Goal: Communication & Community: Answer question/provide support

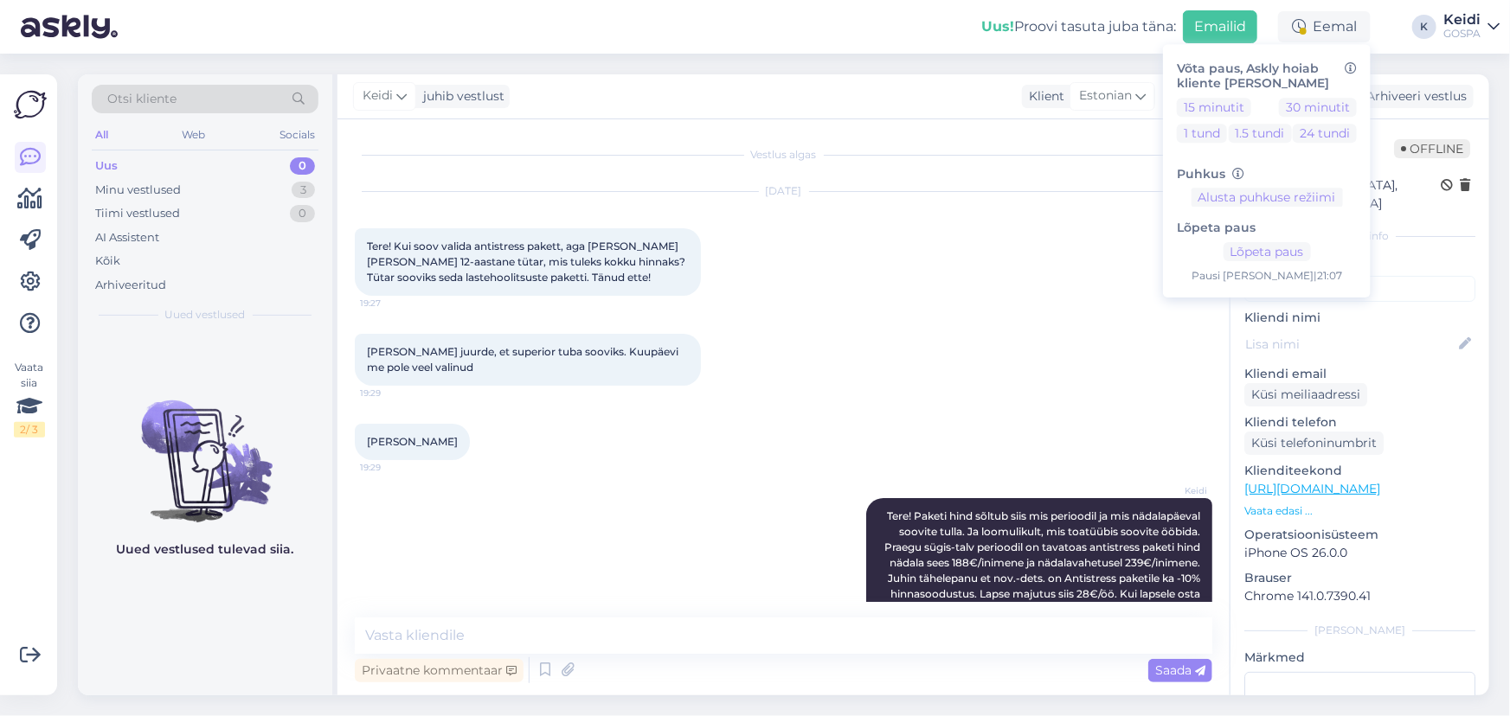
scroll to position [150, 0]
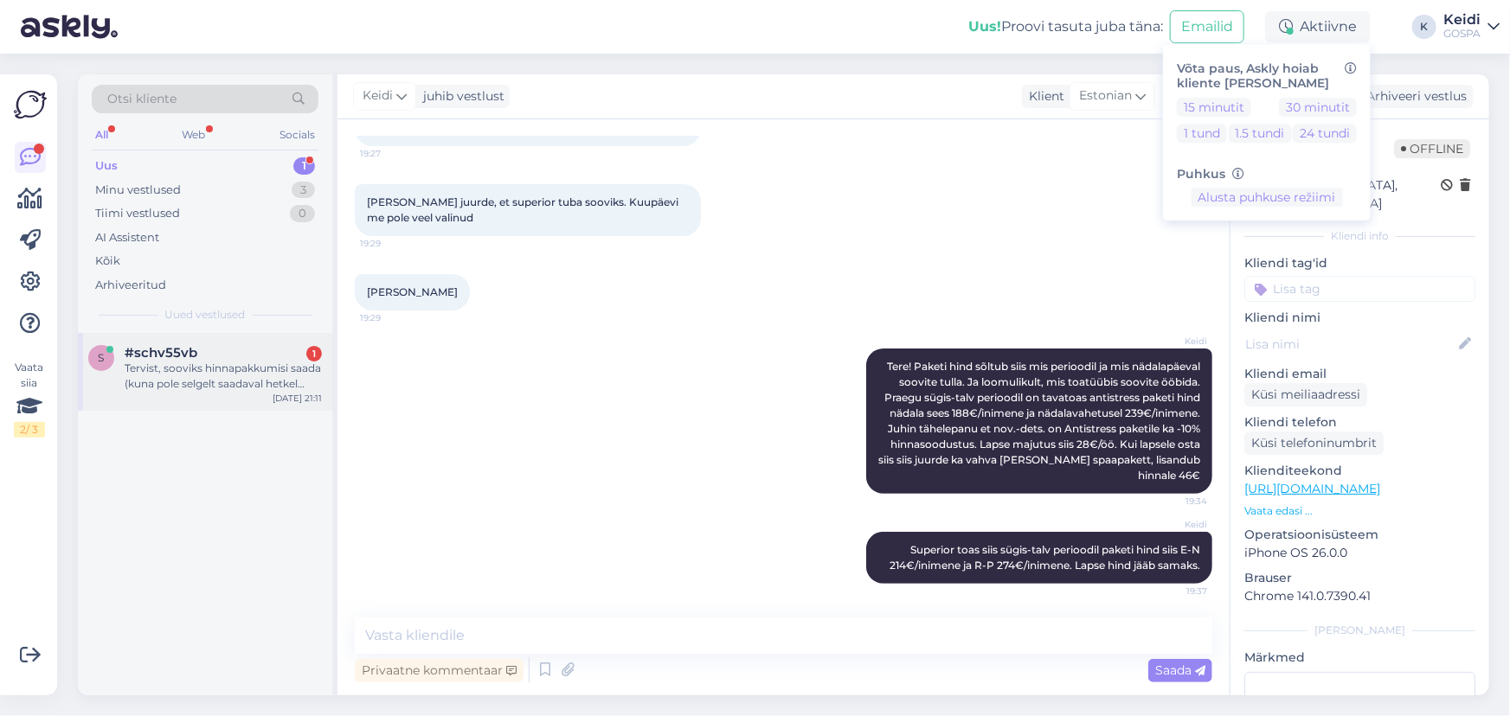
click at [187, 359] on span "#schv55vb" at bounding box center [161, 353] width 73 height 16
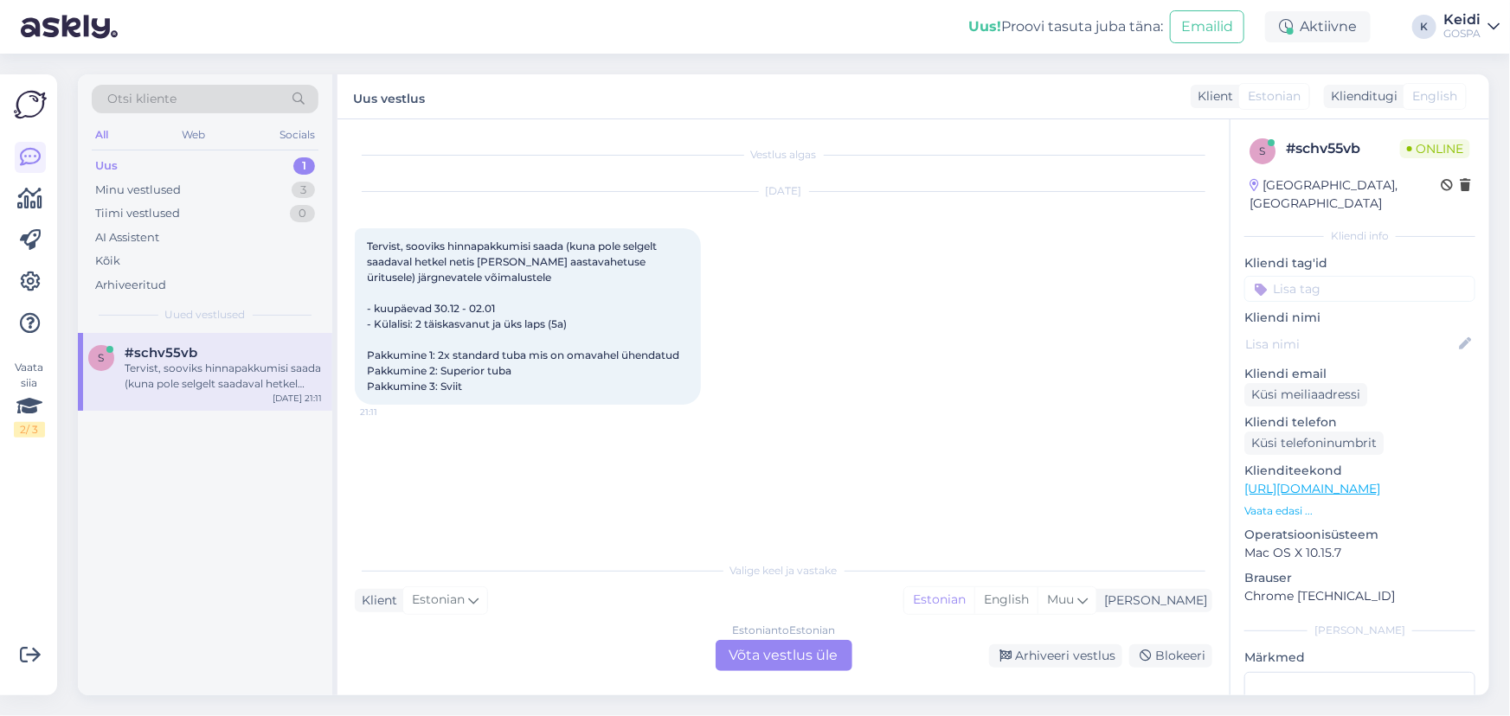
scroll to position [0, 0]
click at [765, 663] on div "Estonian to Estonian Võta vestlus üle" at bounding box center [783, 655] width 137 height 31
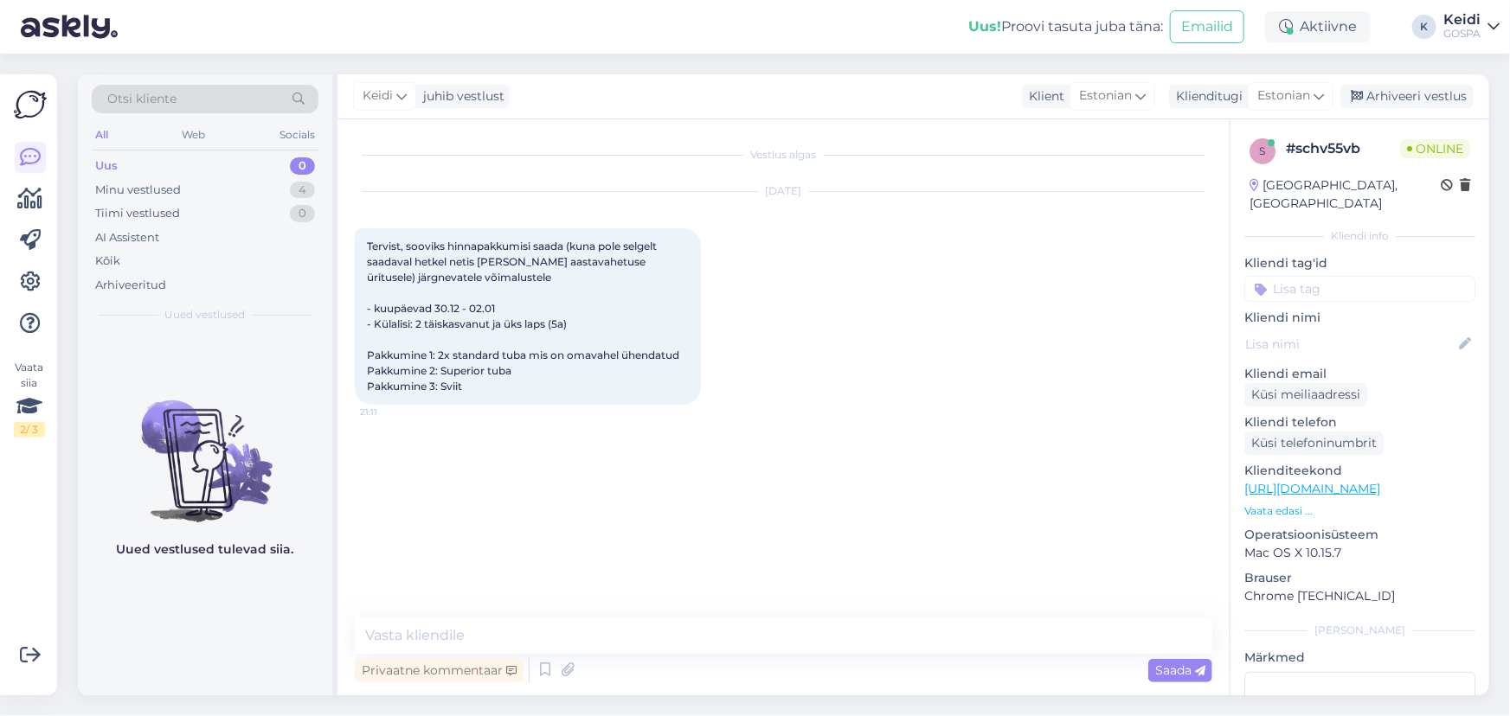
click at [547, 614] on div "Vestlus algas [DATE] Tervist, sooviks hinnapakkumisi saada (kuna pole selgelt s…" at bounding box center [783, 407] width 892 height 576
click at [492, 634] on textarea at bounding box center [783, 636] width 857 height 36
type textarea "Tere!"
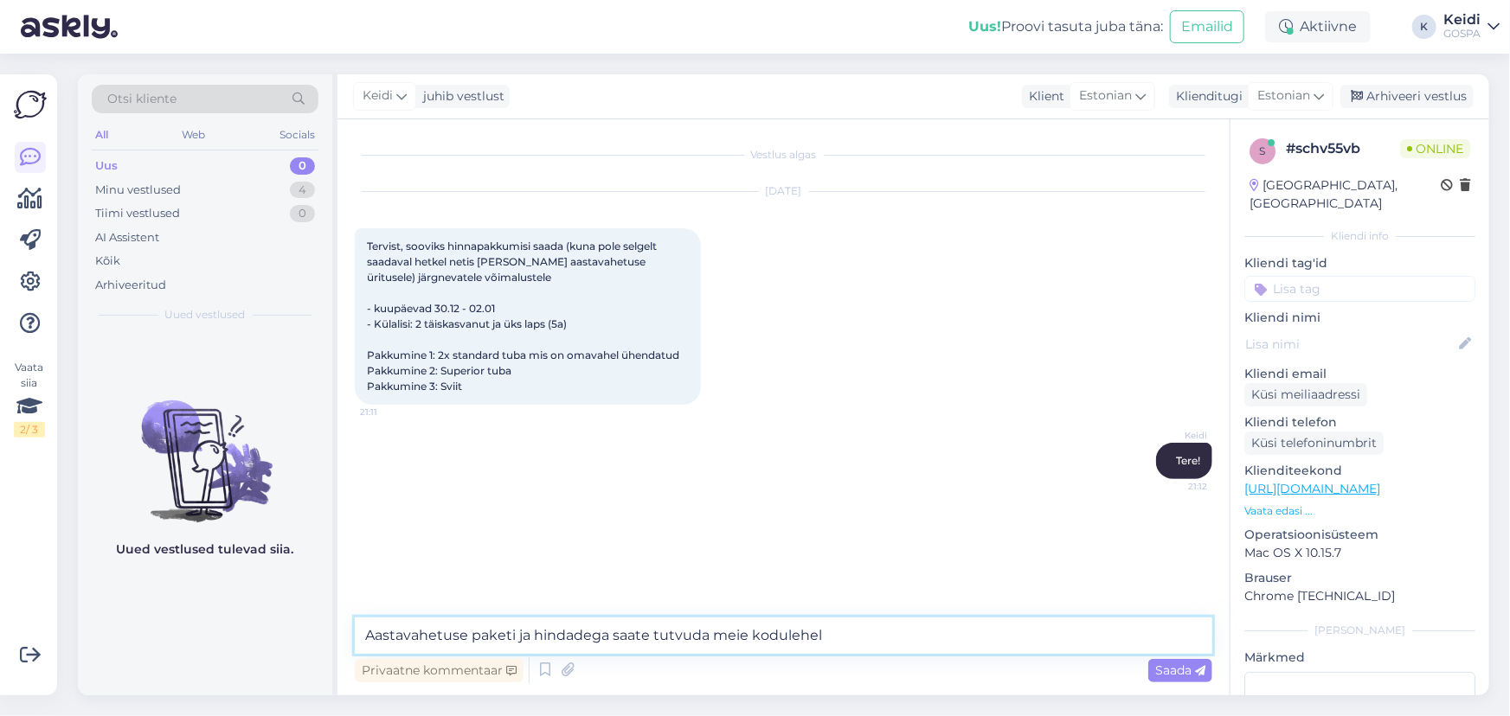
paste textarea "[URL][DOMAIN_NAME]"
type textarea "Aastavahetuse paketi ja hindadega saate tutvuda meie kodulehel [URL][DOMAIN_NAM…"
click at [1170, 670] on span "Saada" at bounding box center [1180, 671] width 50 height 16
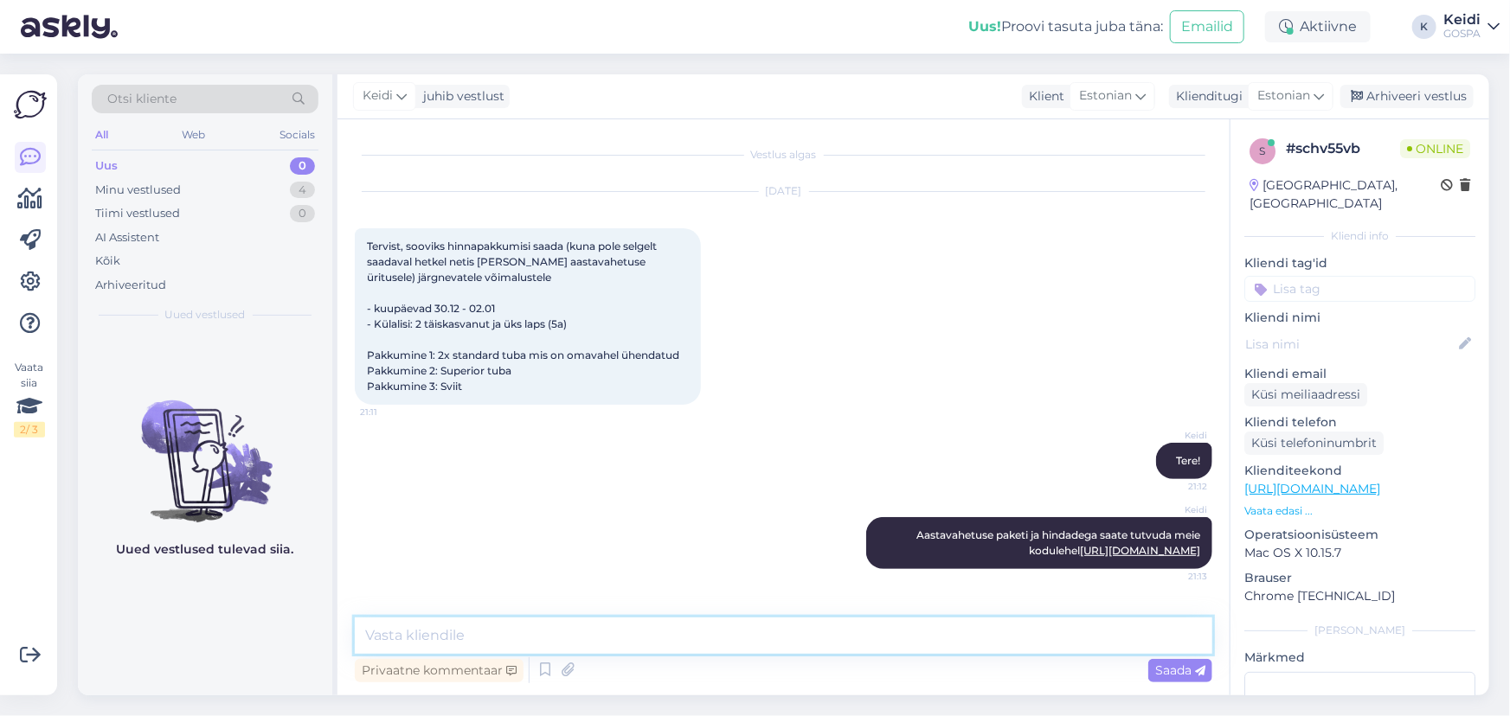
click at [536, 638] on textarea at bounding box center [783, 636] width 857 height 36
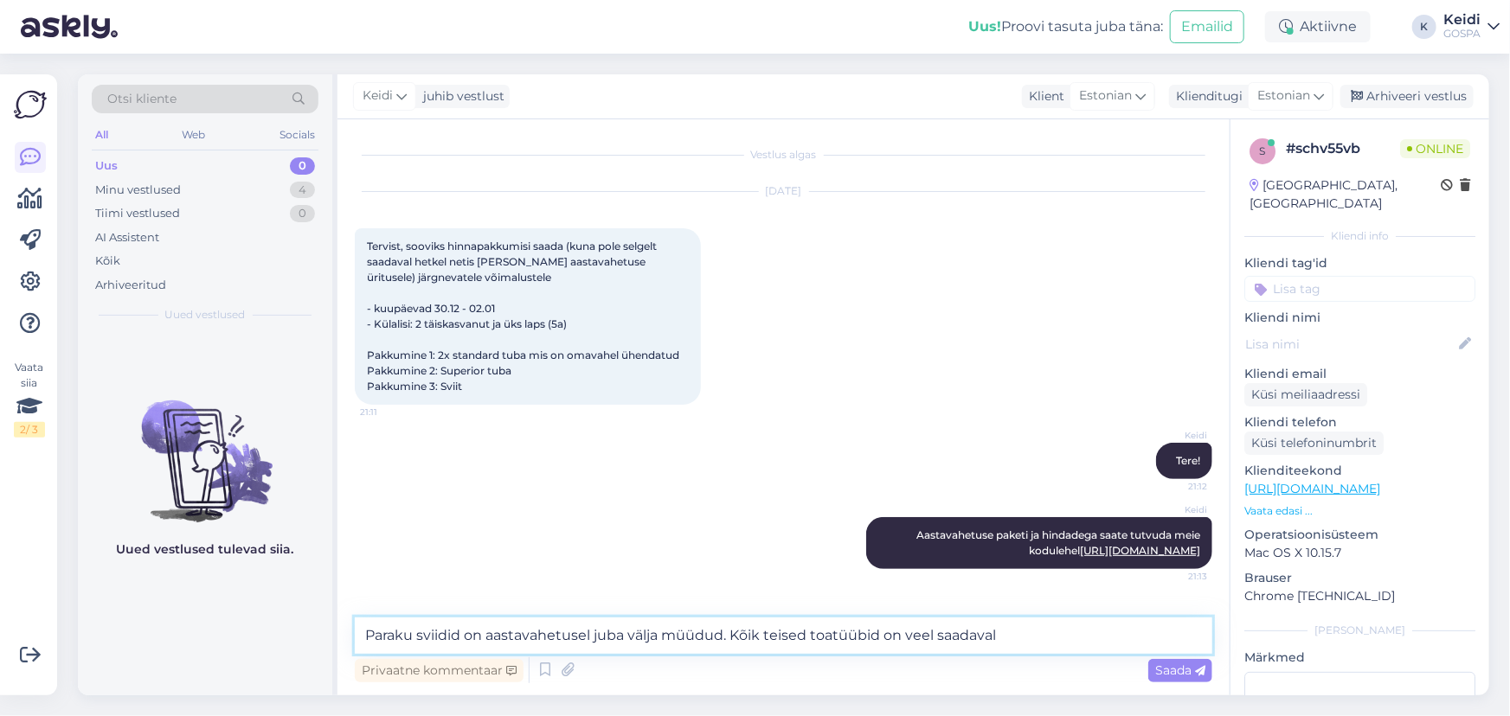
type textarea "Paraku sviidid on aastavahetusel juba välja müüdud. Kõik teised toatüübid on ve…"
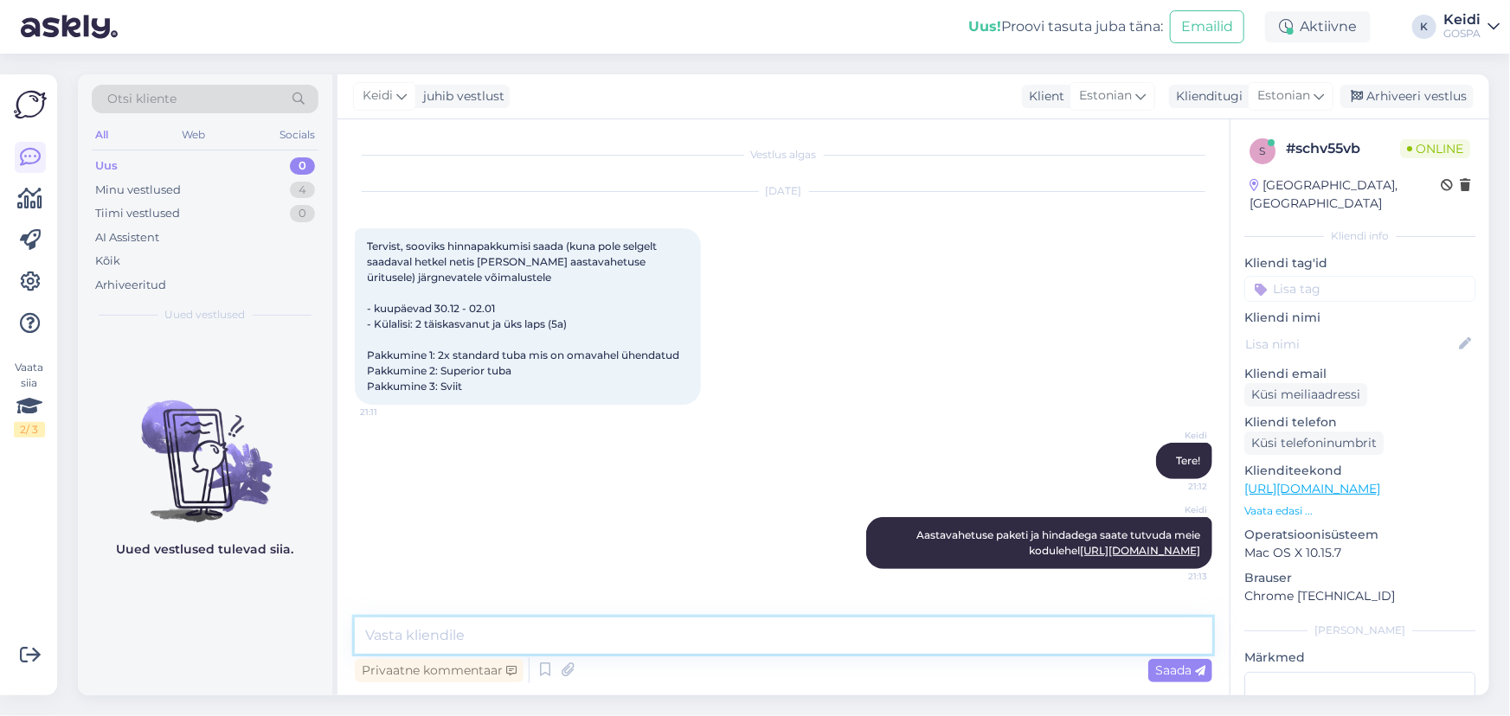
scroll to position [75, 0]
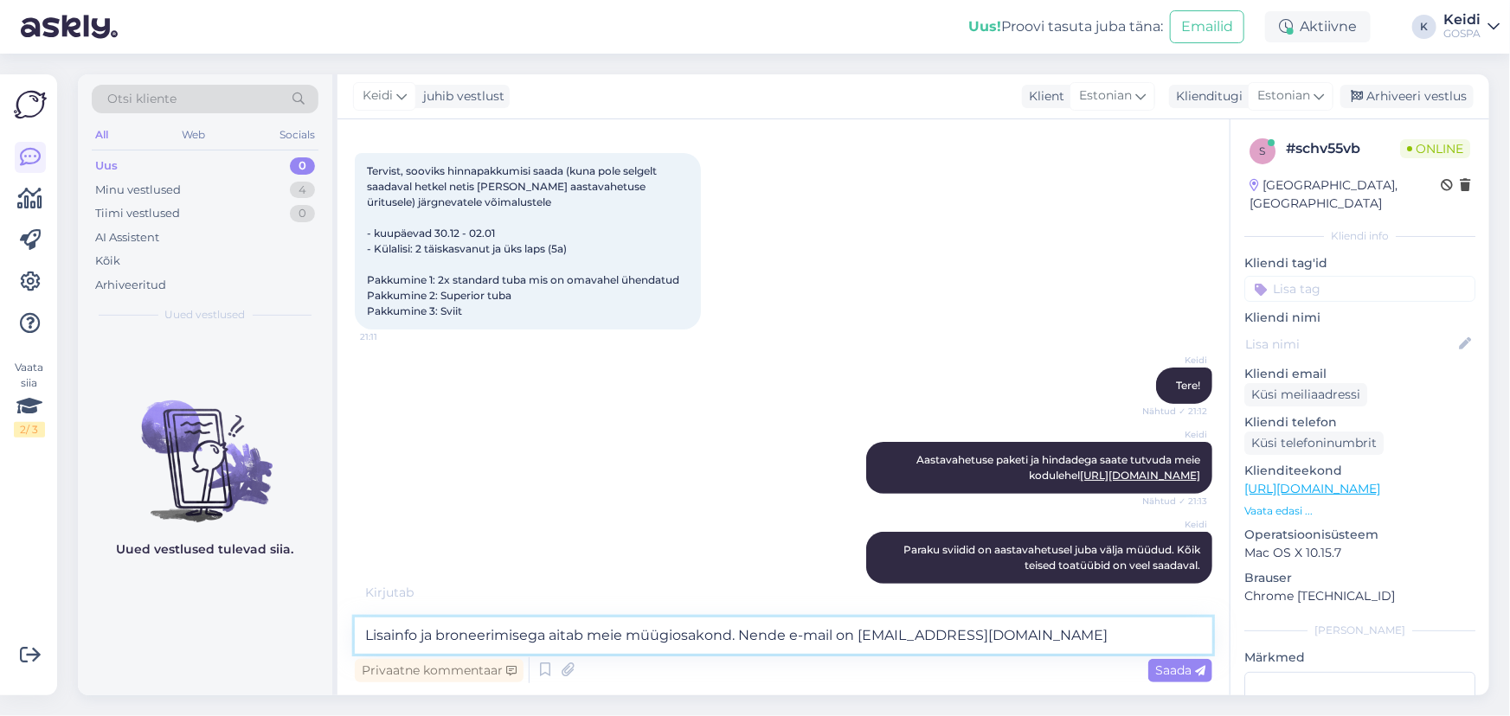
type textarea "Lisainfo ja broneerimisega aitab meie müügiosakond. Nende e-mail on [EMAIL_ADDR…"
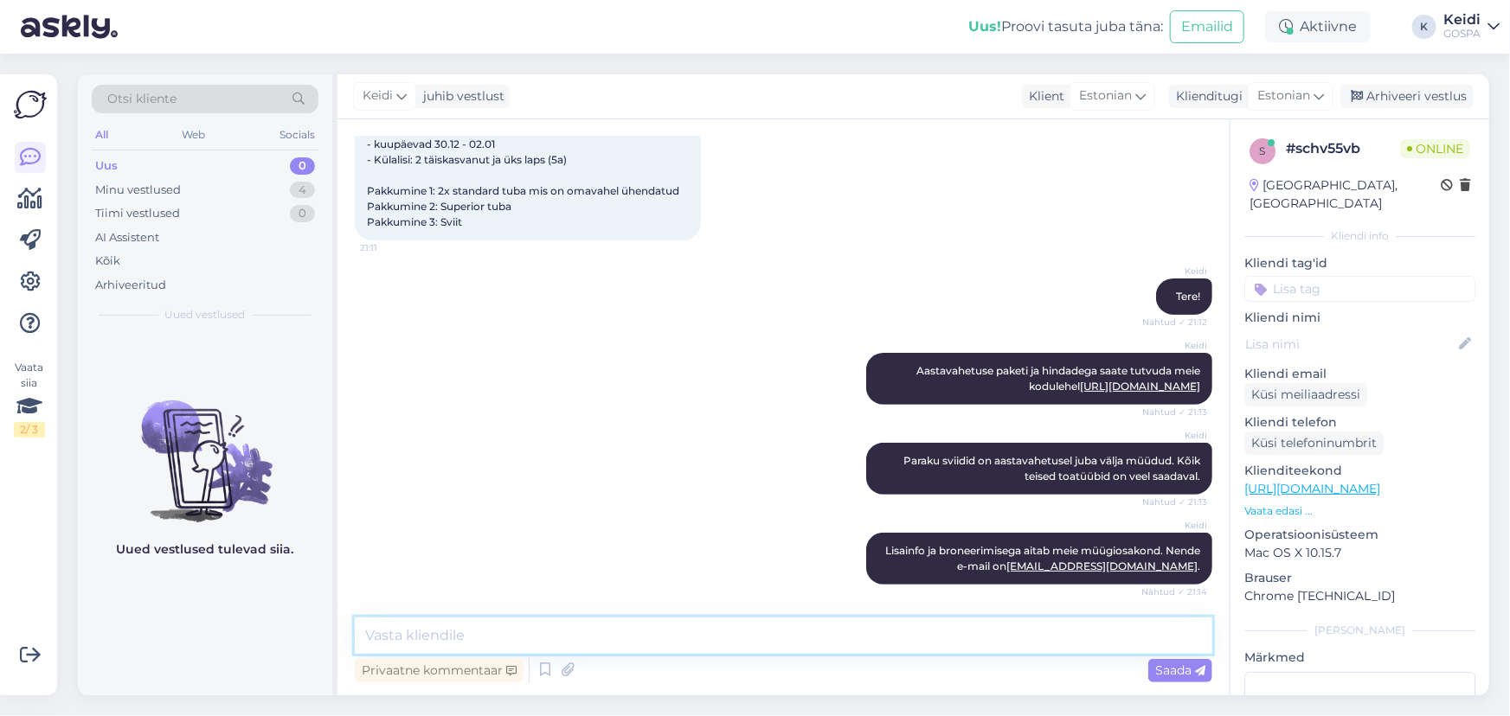
scroll to position [286, 0]
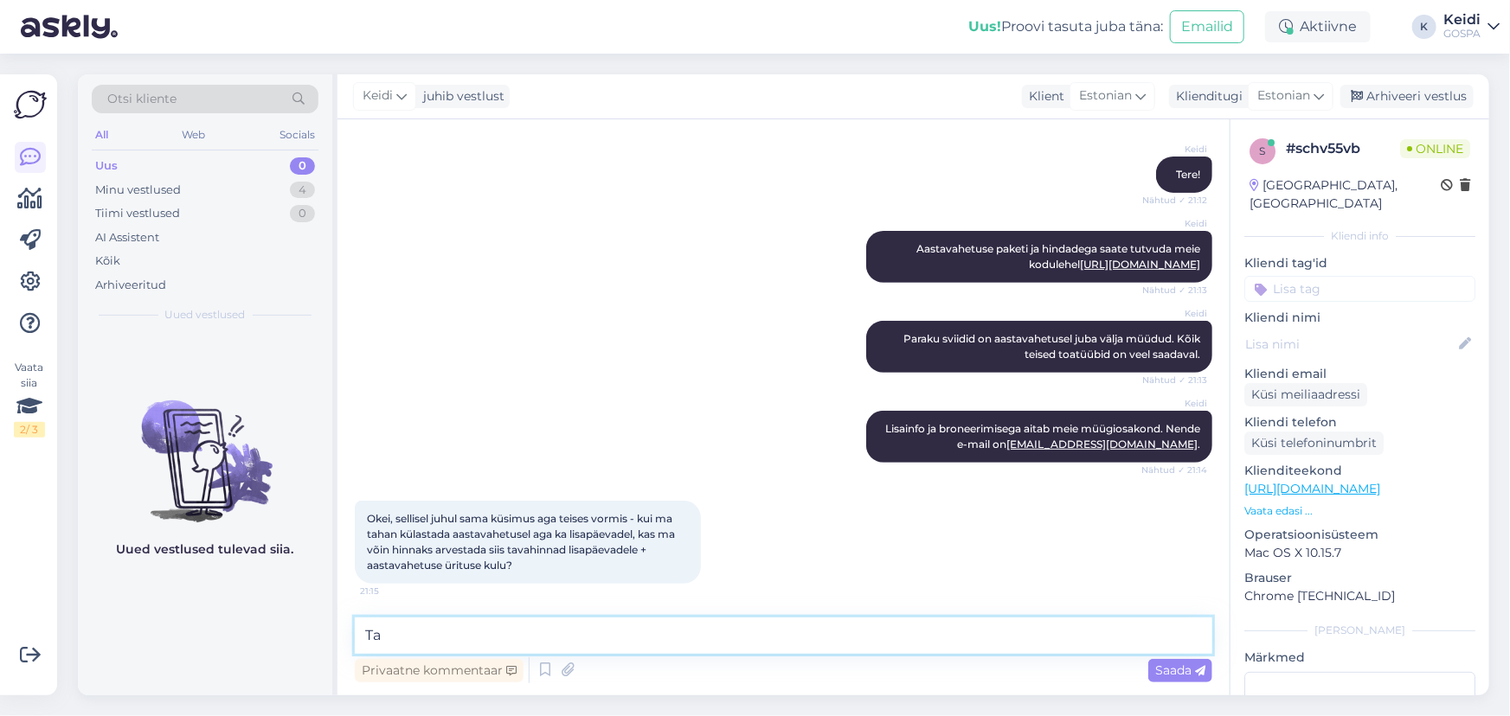
type textarea "T"
type textarea "Põhimõtteliselt [PERSON_NAME]."
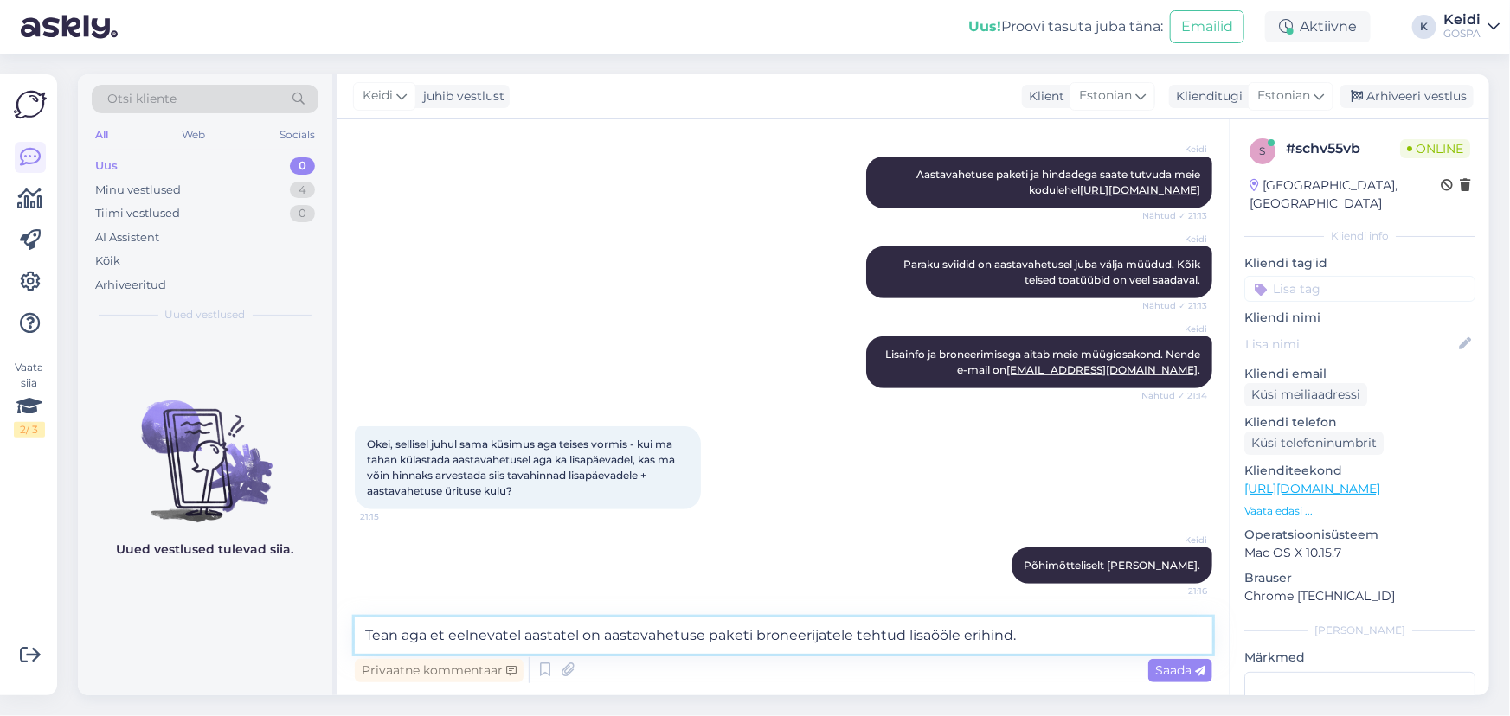
type textarea "Tean aga et eelnevatel aastatel on aastavahetuse paketi broneerijatele tehtud l…"
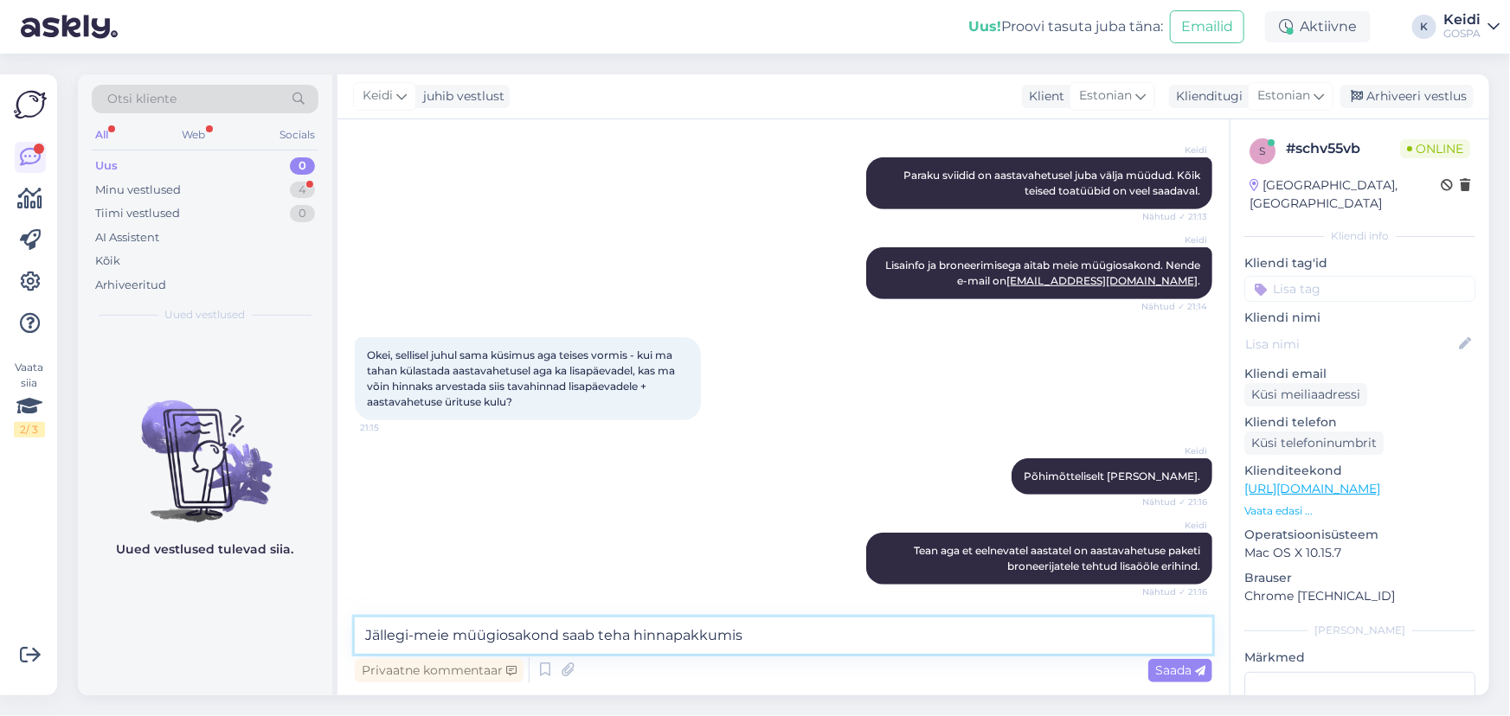
scroll to position [525, 0]
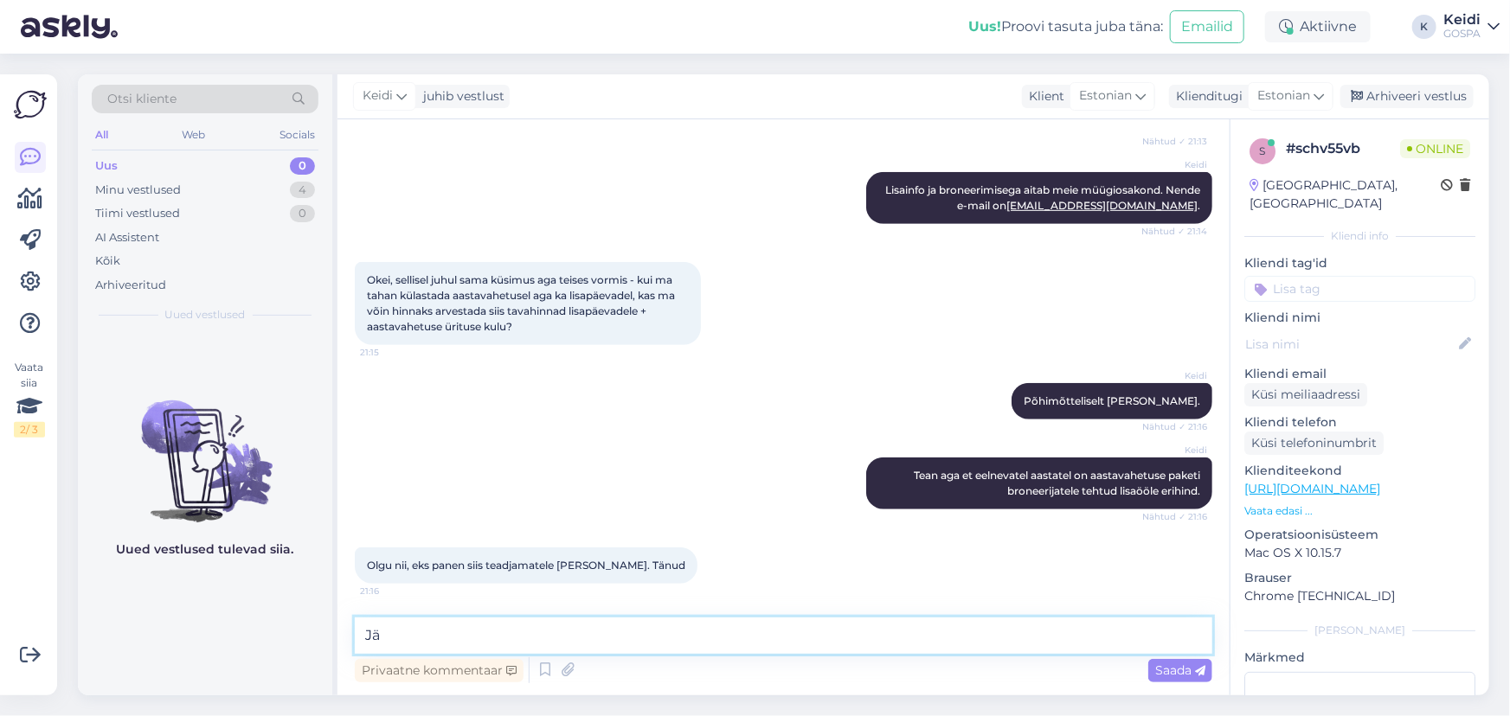
type textarea "J"
type textarea "M"
type textarea "s"
type textarea "Suur tänu ja head õhtut!"
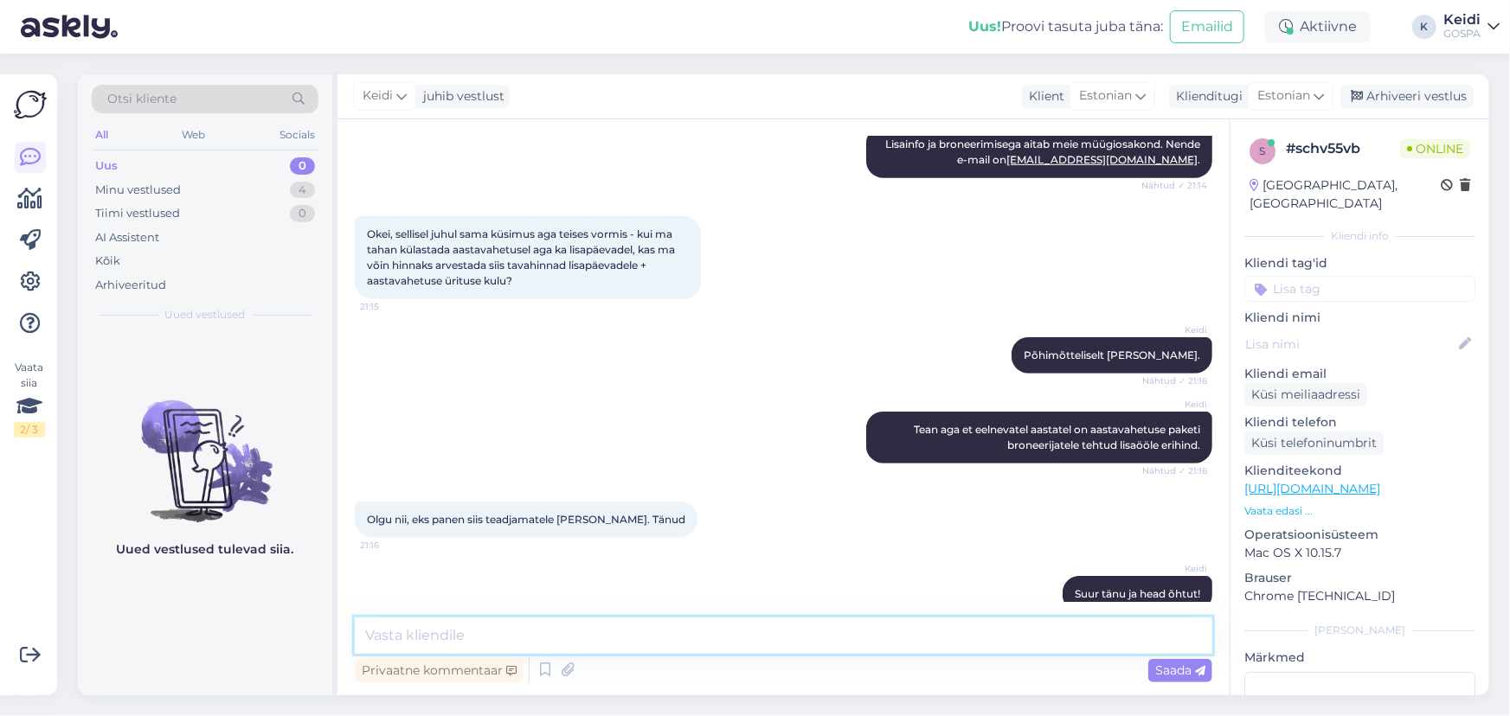
scroll to position [599, 0]
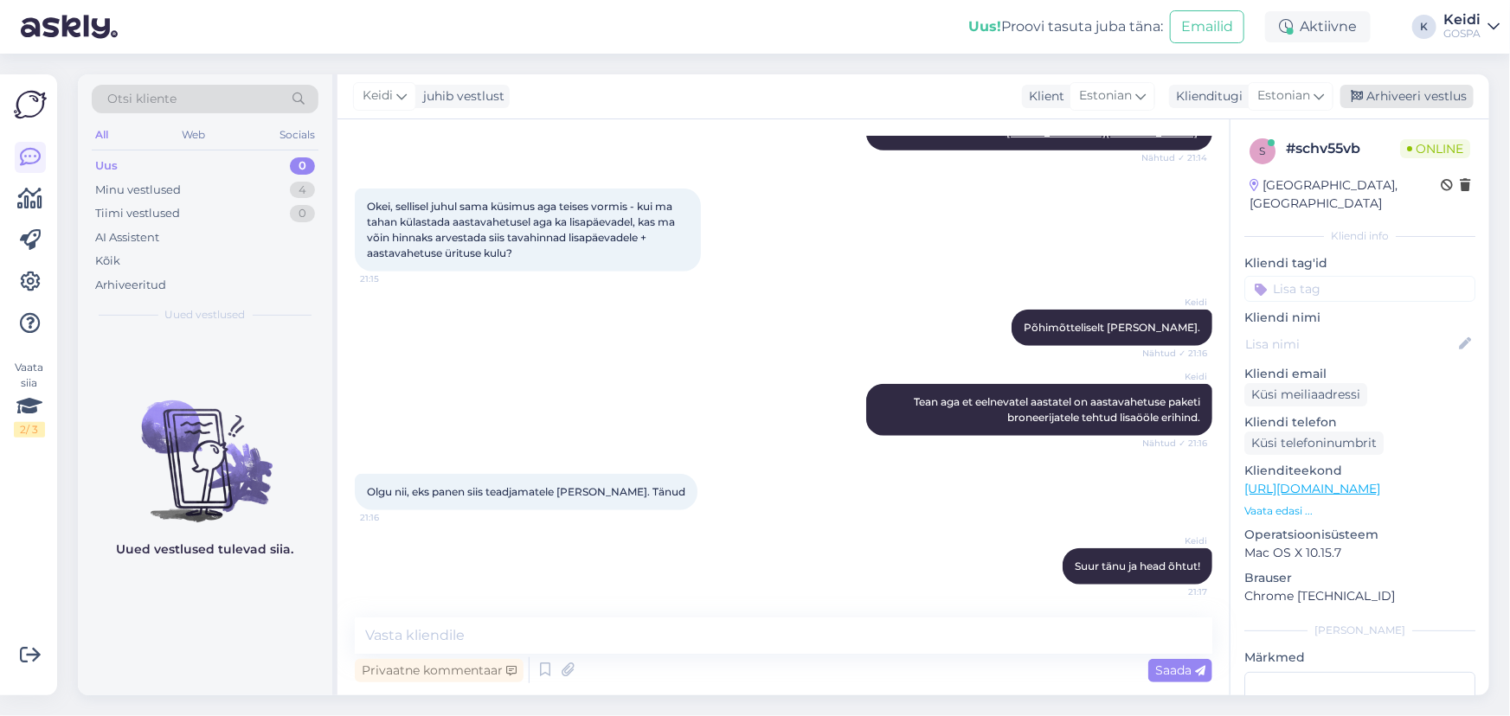
click at [1426, 91] on div "Arhiveeri vestlus" at bounding box center [1406, 96] width 133 height 23
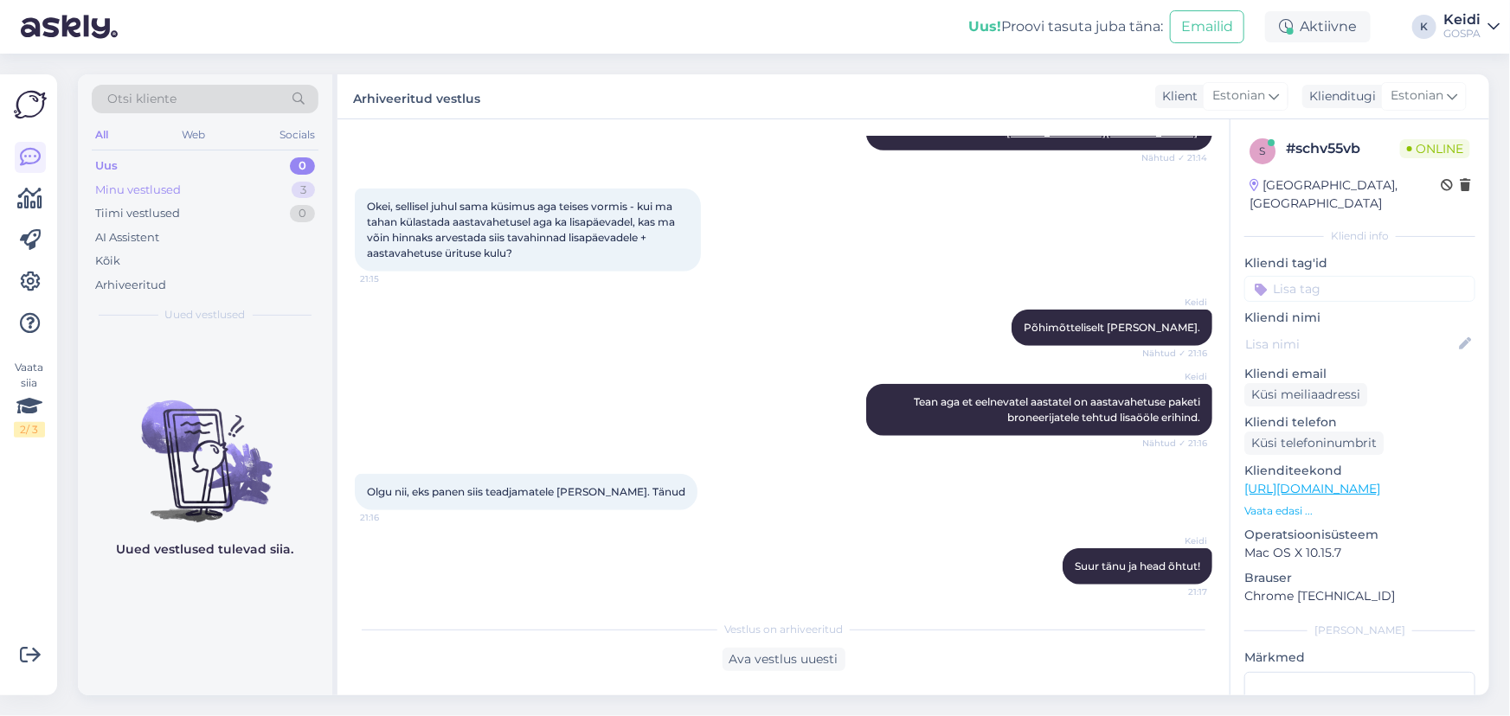
click at [148, 178] on div "Minu vestlused 3" at bounding box center [205, 190] width 227 height 24
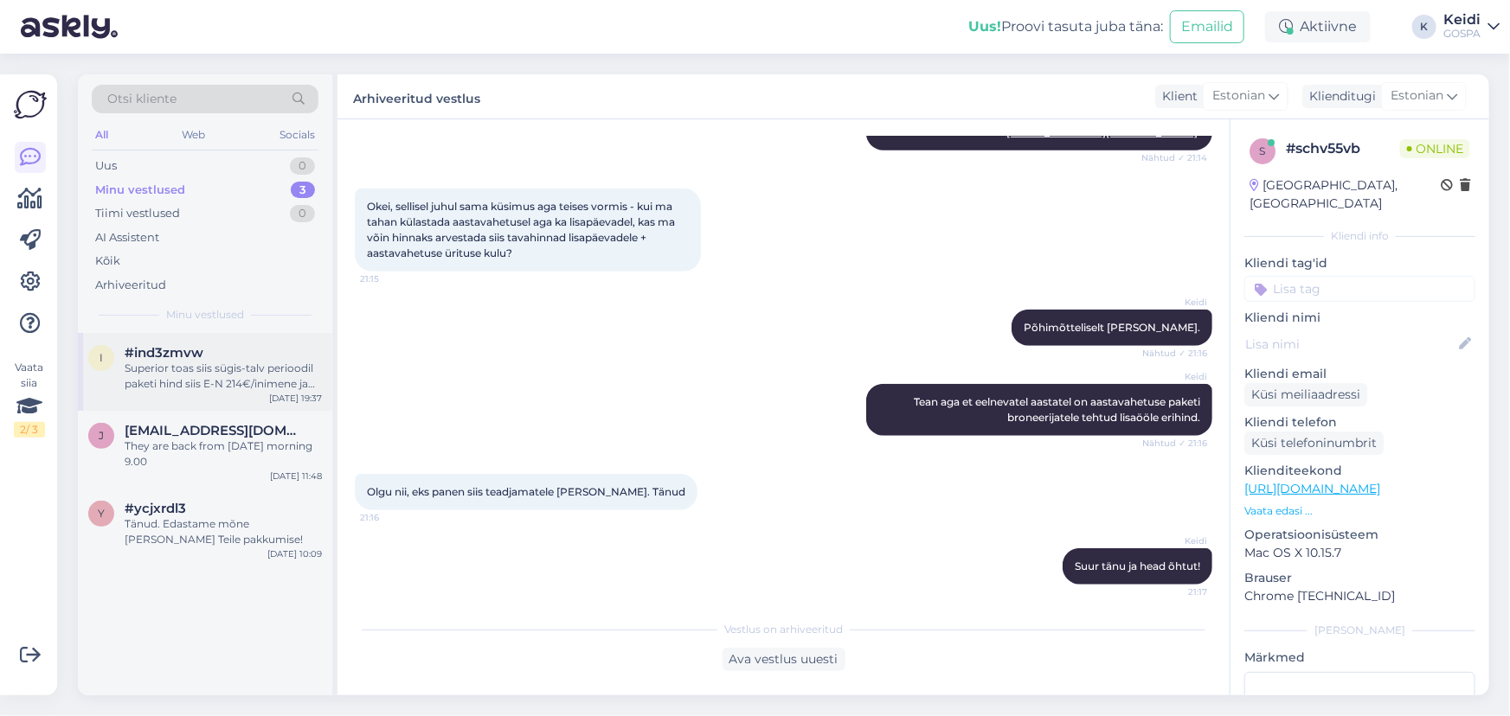
click at [184, 367] on div "Superior toas siis sügis-talv perioodil paketi hind siis E-N 214€/inimene ja R-…" at bounding box center [223, 376] width 197 height 31
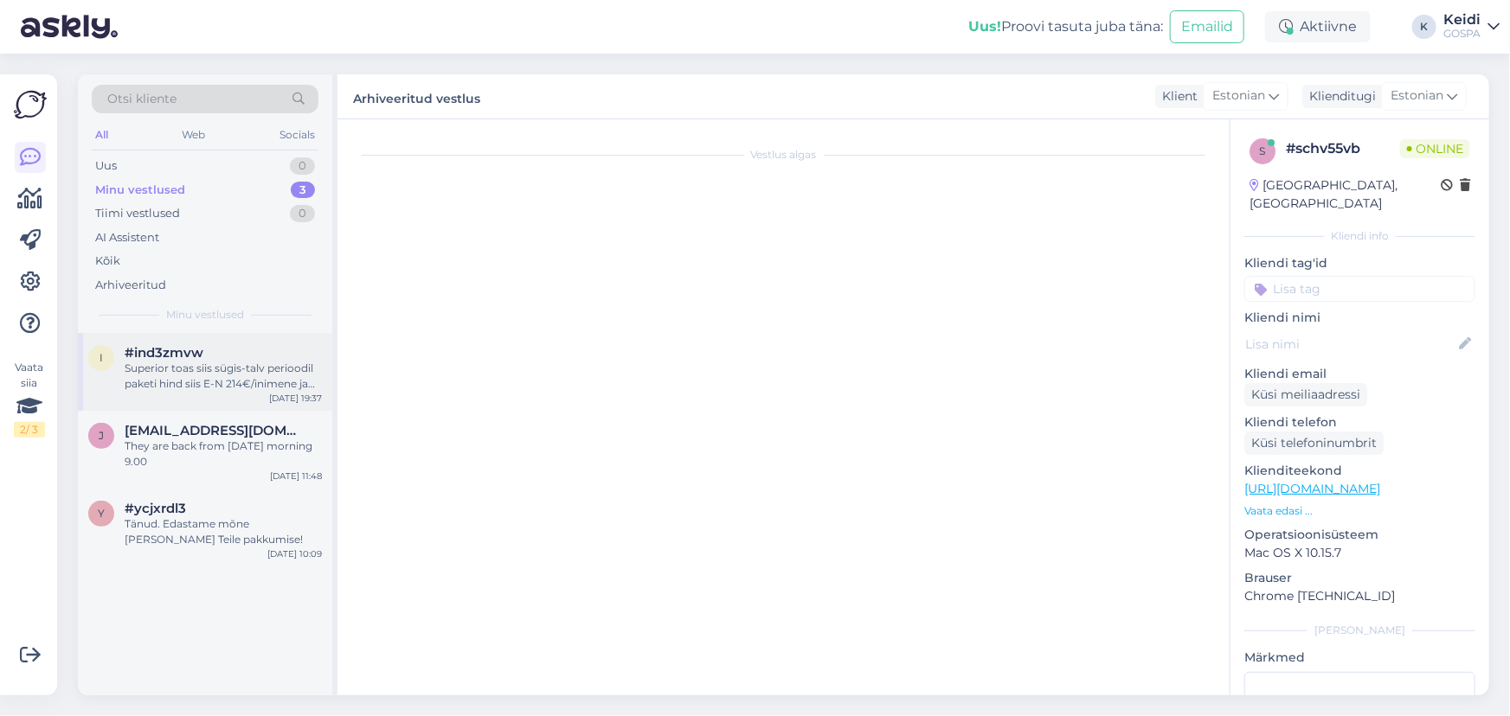
scroll to position [150, 0]
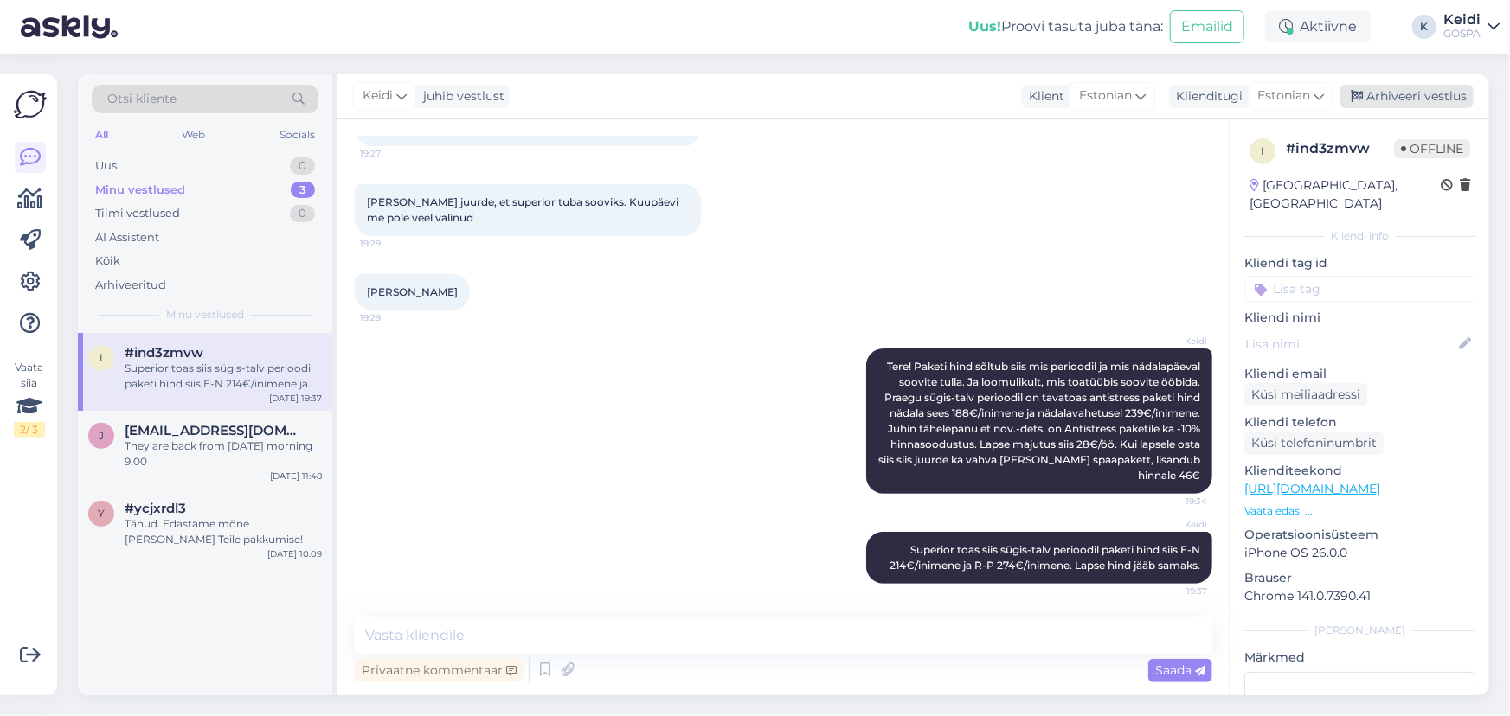
click at [1408, 92] on div "Arhiveeri vestlus" at bounding box center [1406, 96] width 133 height 23
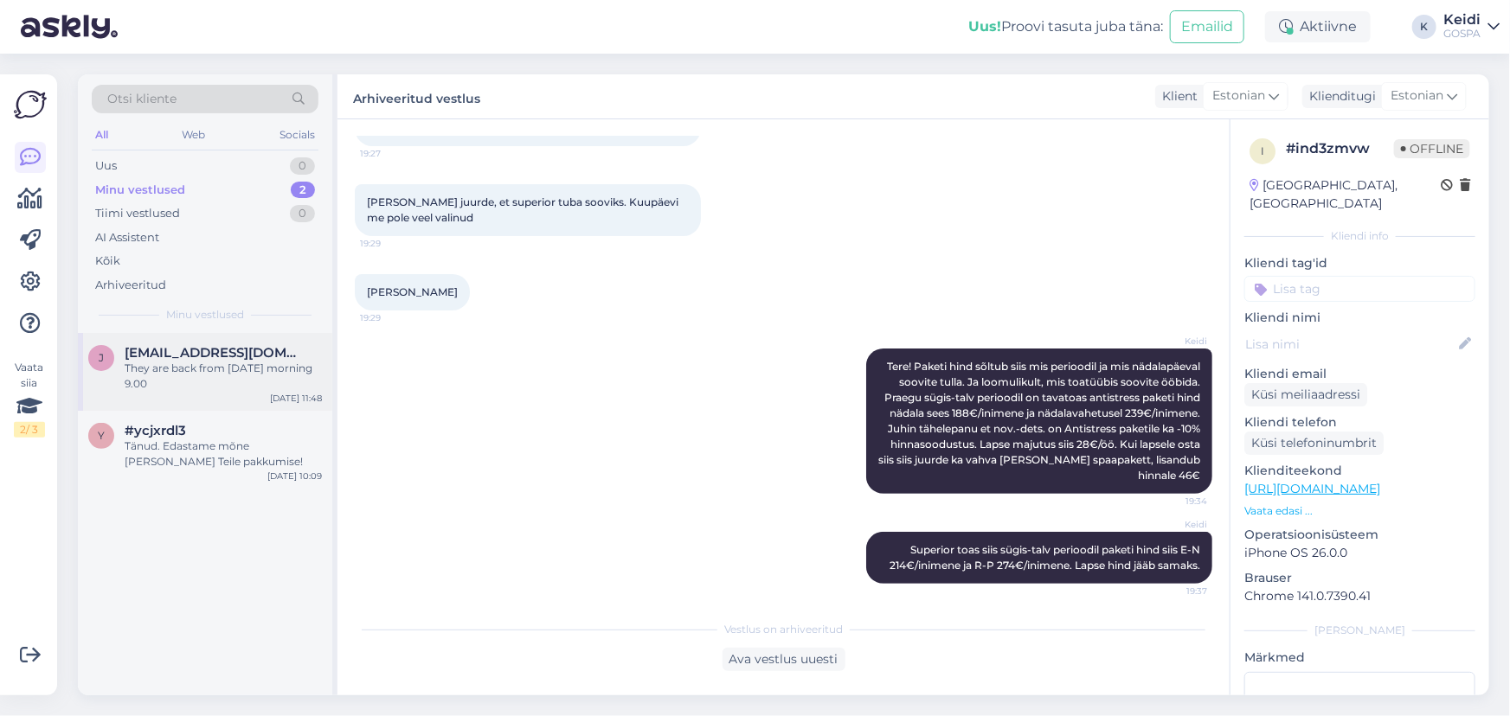
click at [166, 366] on div "They are back from [DATE] morning 9.00" at bounding box center [223, 376] width 197 height 31
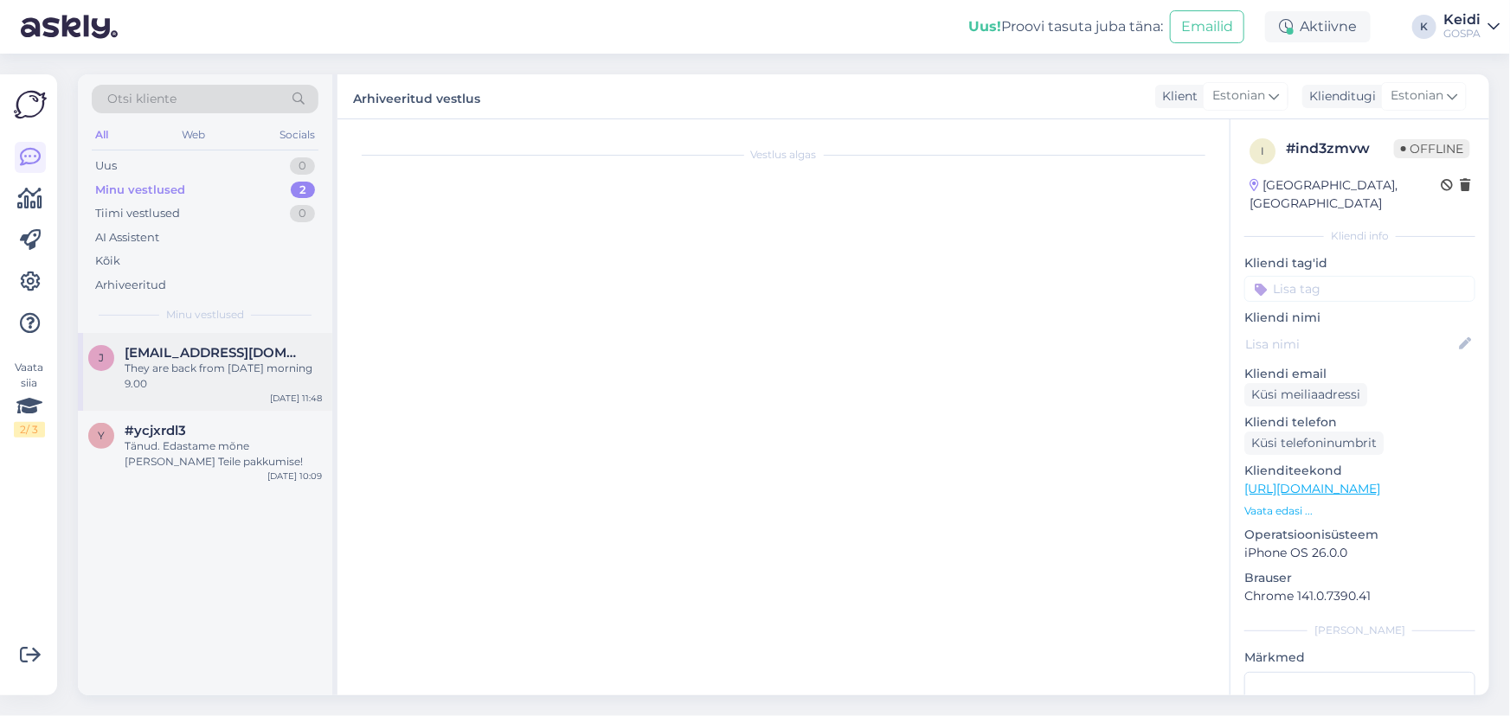
scroll to position [0, 0]
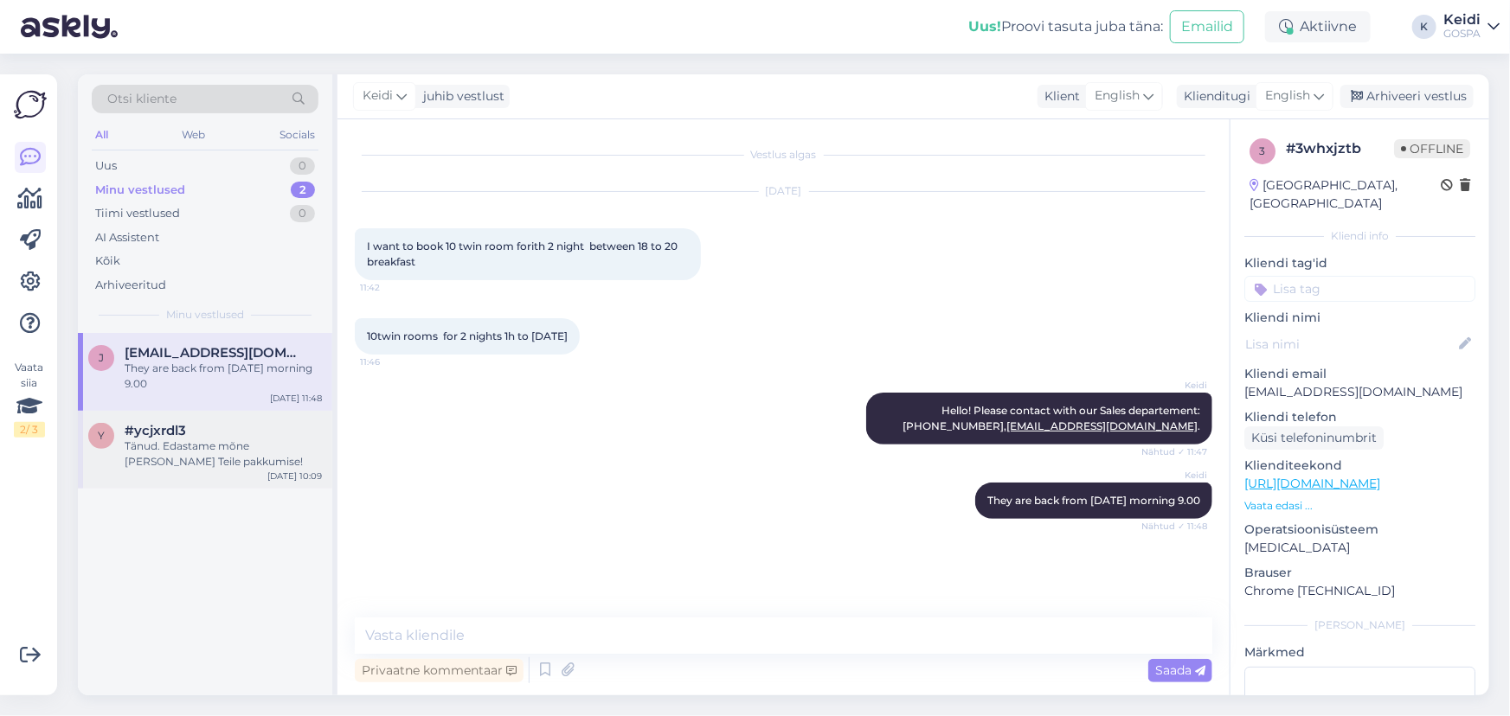
click at [231, 451] on div "Tänud. Edastame mõne [PERSON_NAME] Teile pakkumise!" at bounding box center [223, 454] width 197 height 31
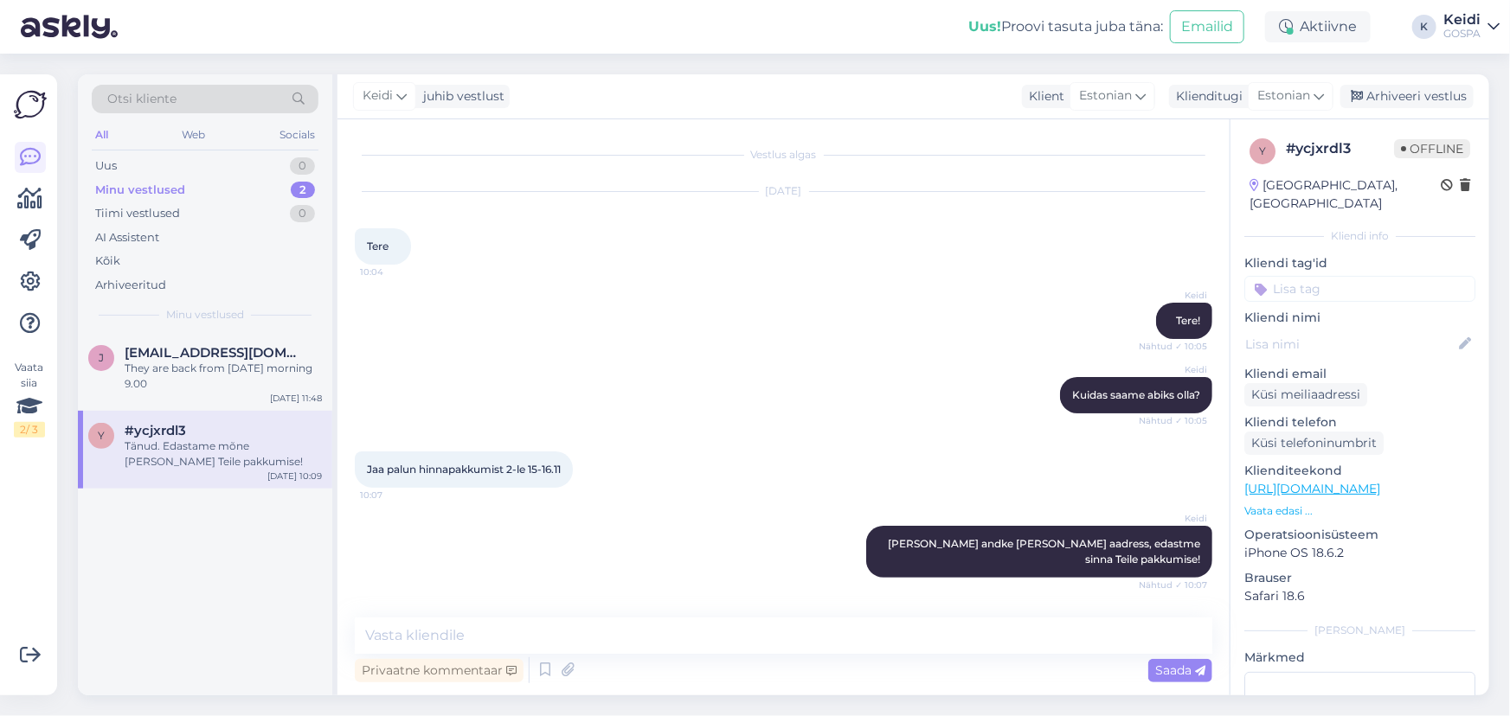
scroll to position [143, 0]
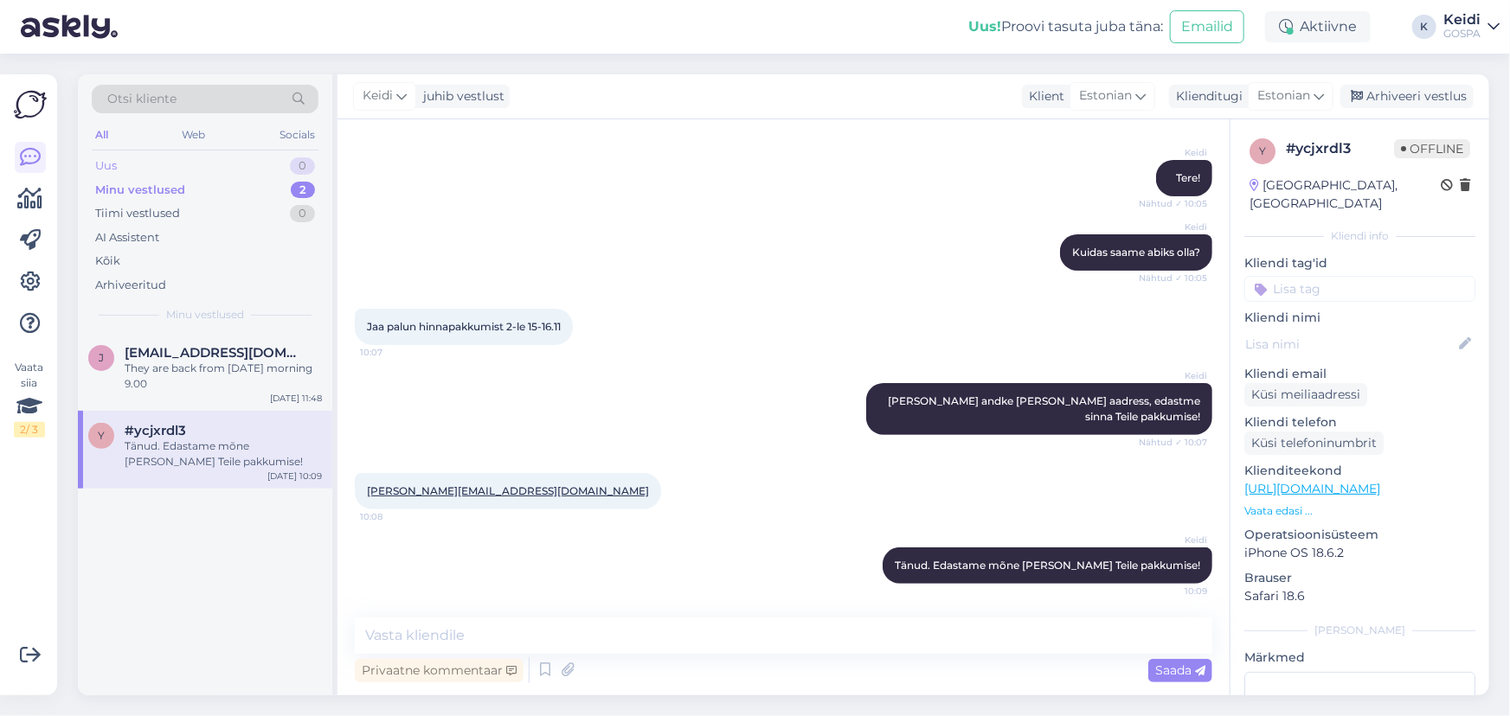
click at [116, 157] on div "Uus" at bounding box center [106, 165] width 22 height 17
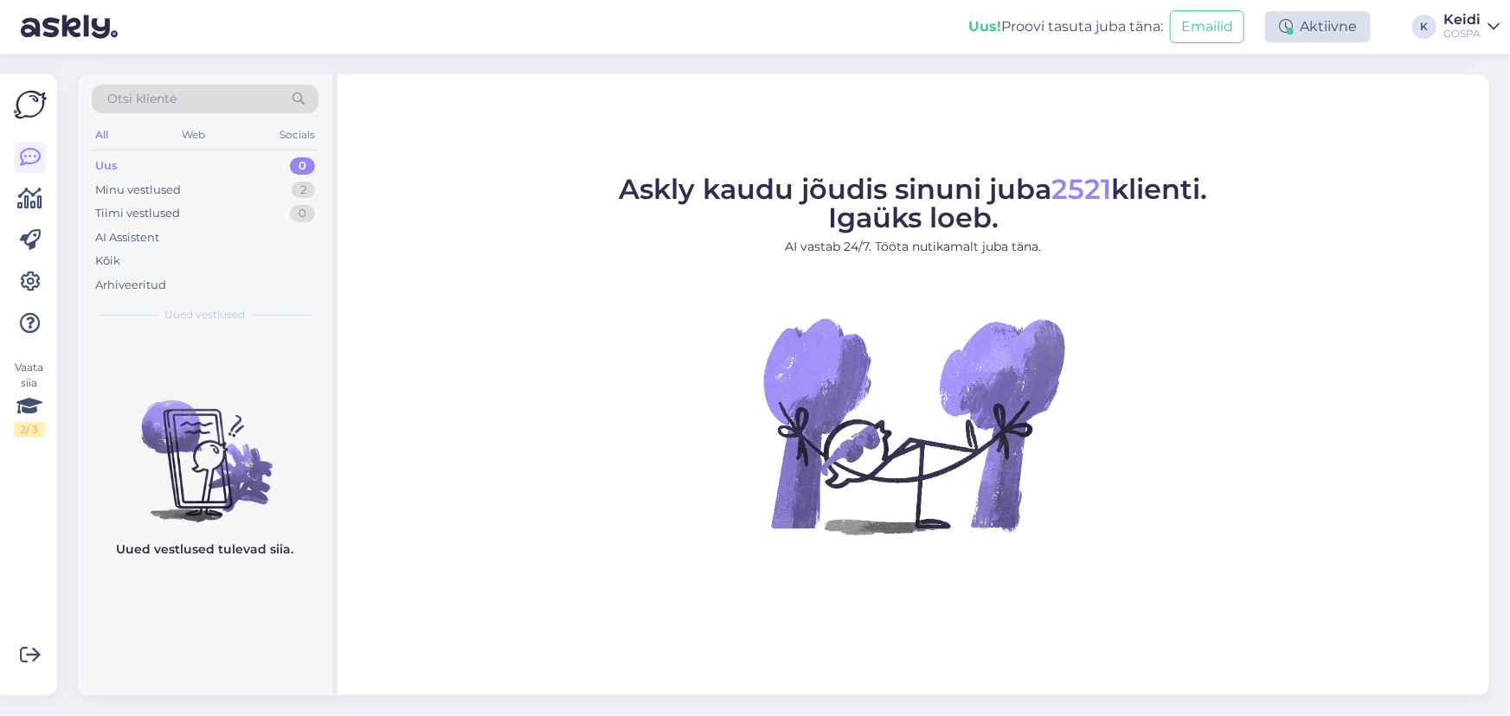
click at [1325, 22] on div "Aktiivne" at bounding box center [1318, 26] width 106 height 31
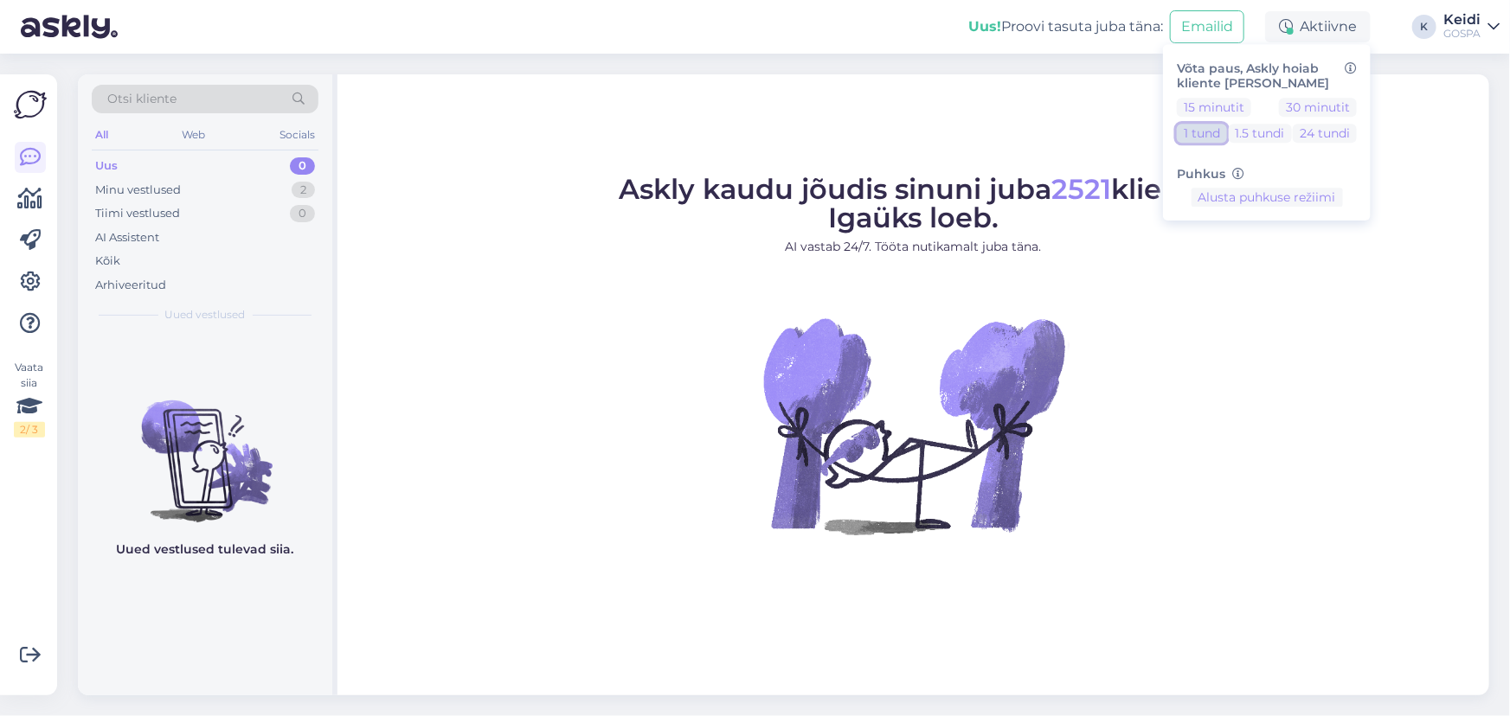
click at [1211, 132] on button "1 tund" at bounding box center [1202, 133] width 50 height 19
